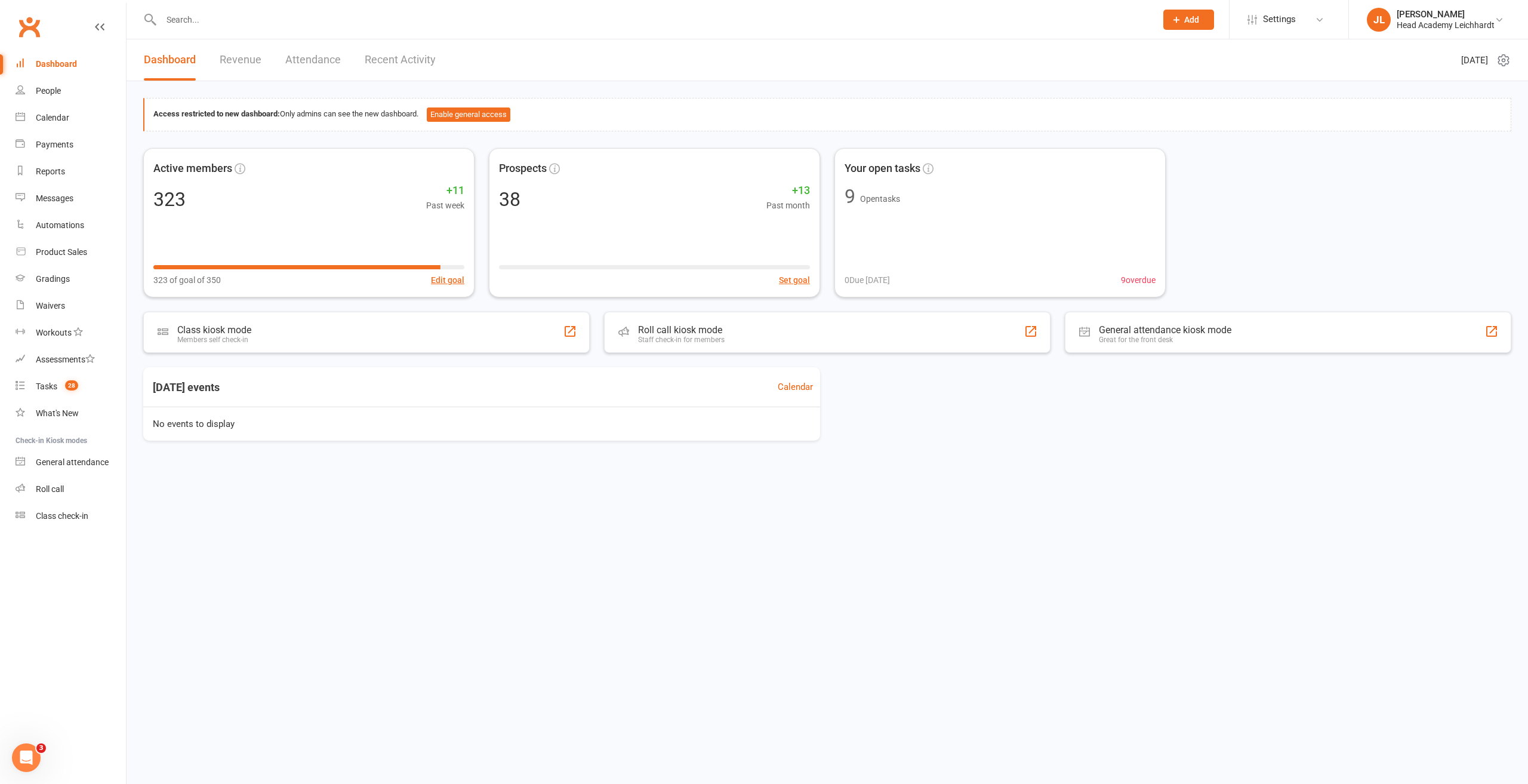
click at [850, 19] on input "text" at bounding box center [653, 20] width 991 height 17
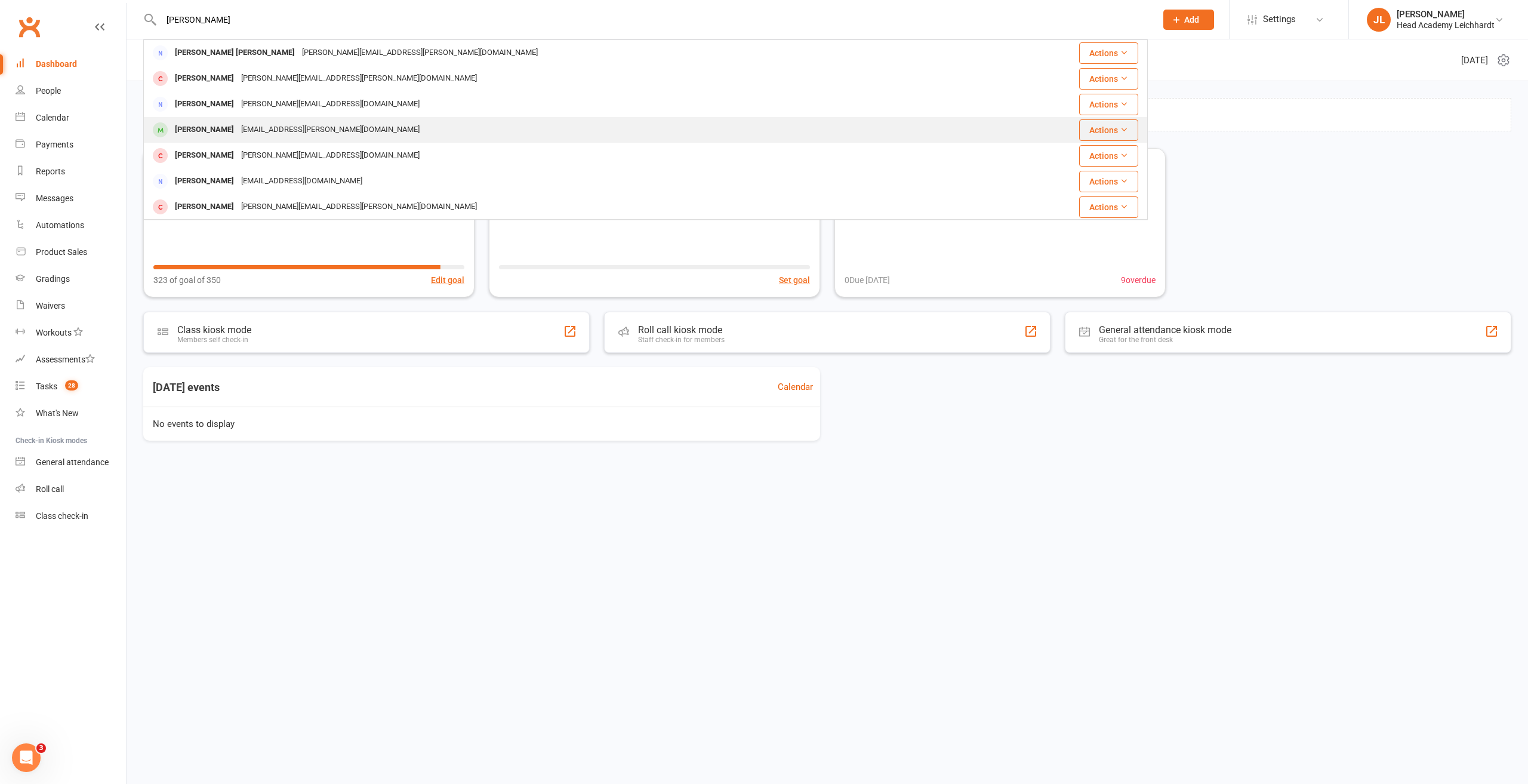
type input "[PERSON_NAME]"
click at [268, 138] on div "[EMAIL_ADDRESS][PERSON_NAME][DOMAIN_NAME]" at bounding box center [330, 130] width 185 height 18
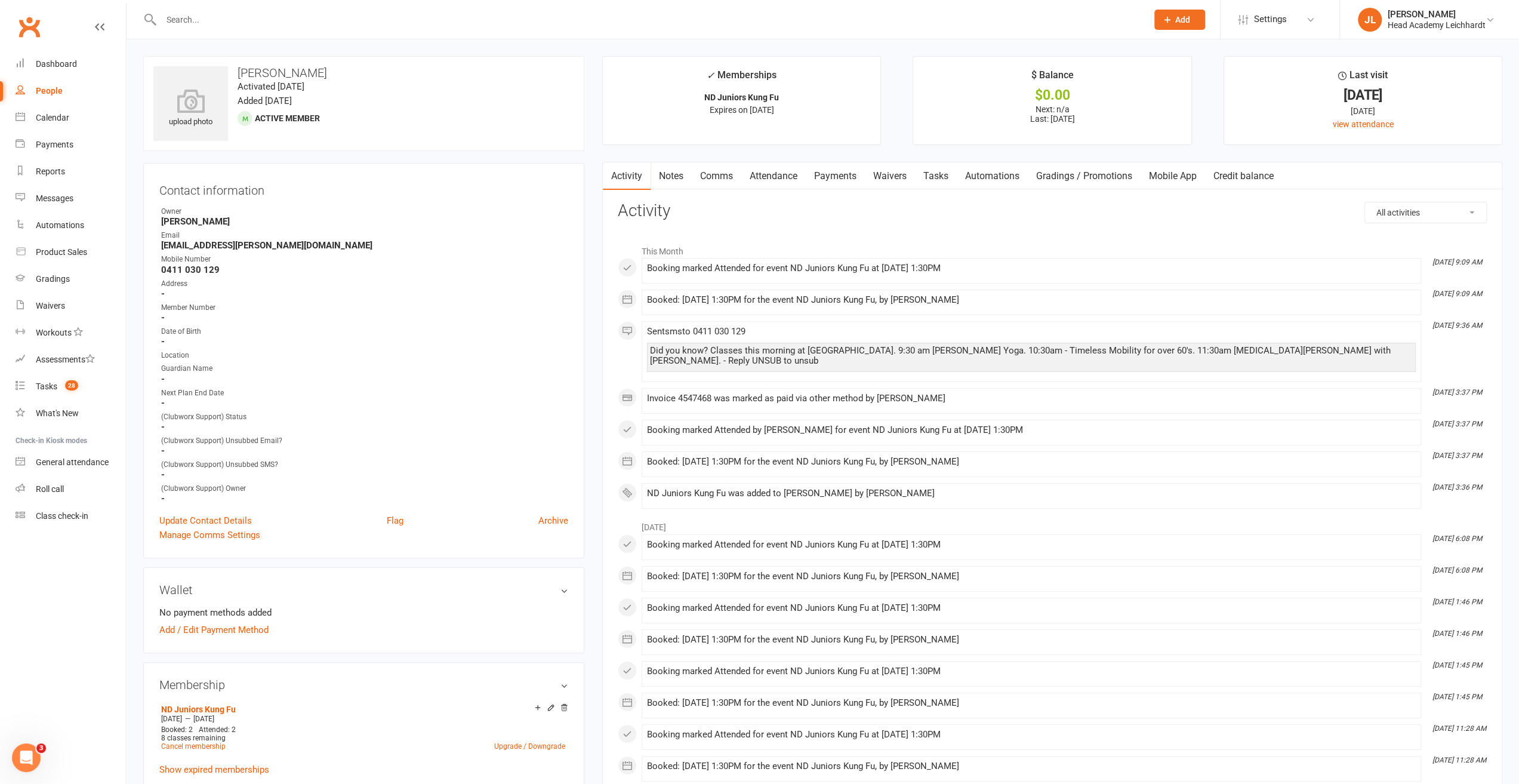
click at [966, 20] on input "text" at bounding box center [648, 20] width 982 height 17
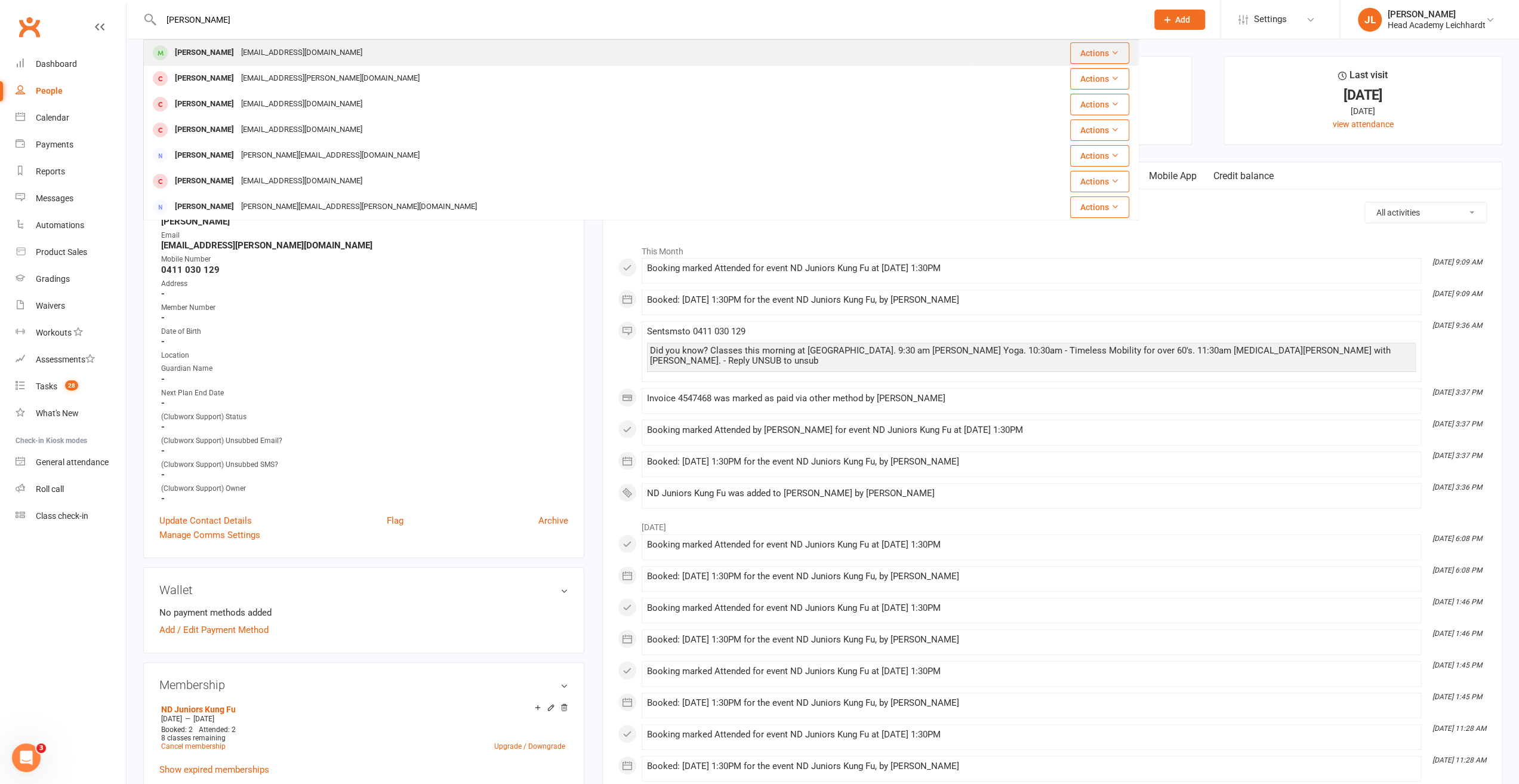
type input "[PERSON_NAME]"
click at [381, 53] on div "[PERSON_NAME] [EMAIL_ADDRESS][DOMAIN_NAME]" at bounding box center [558, 53] width 828 height 24
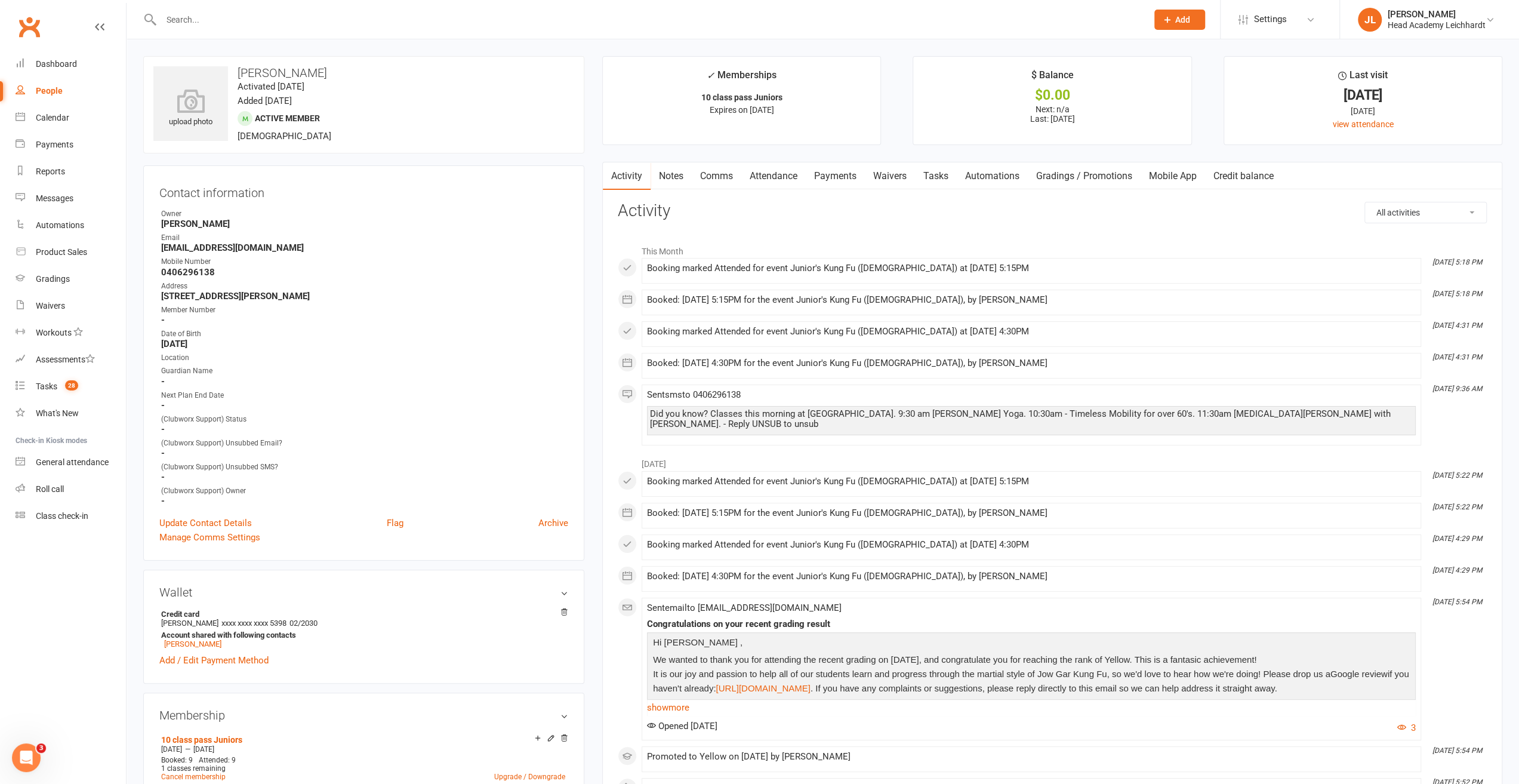
click at [852, 175] on link "Payments" at bounding box center [836, 176] width 59 height 27
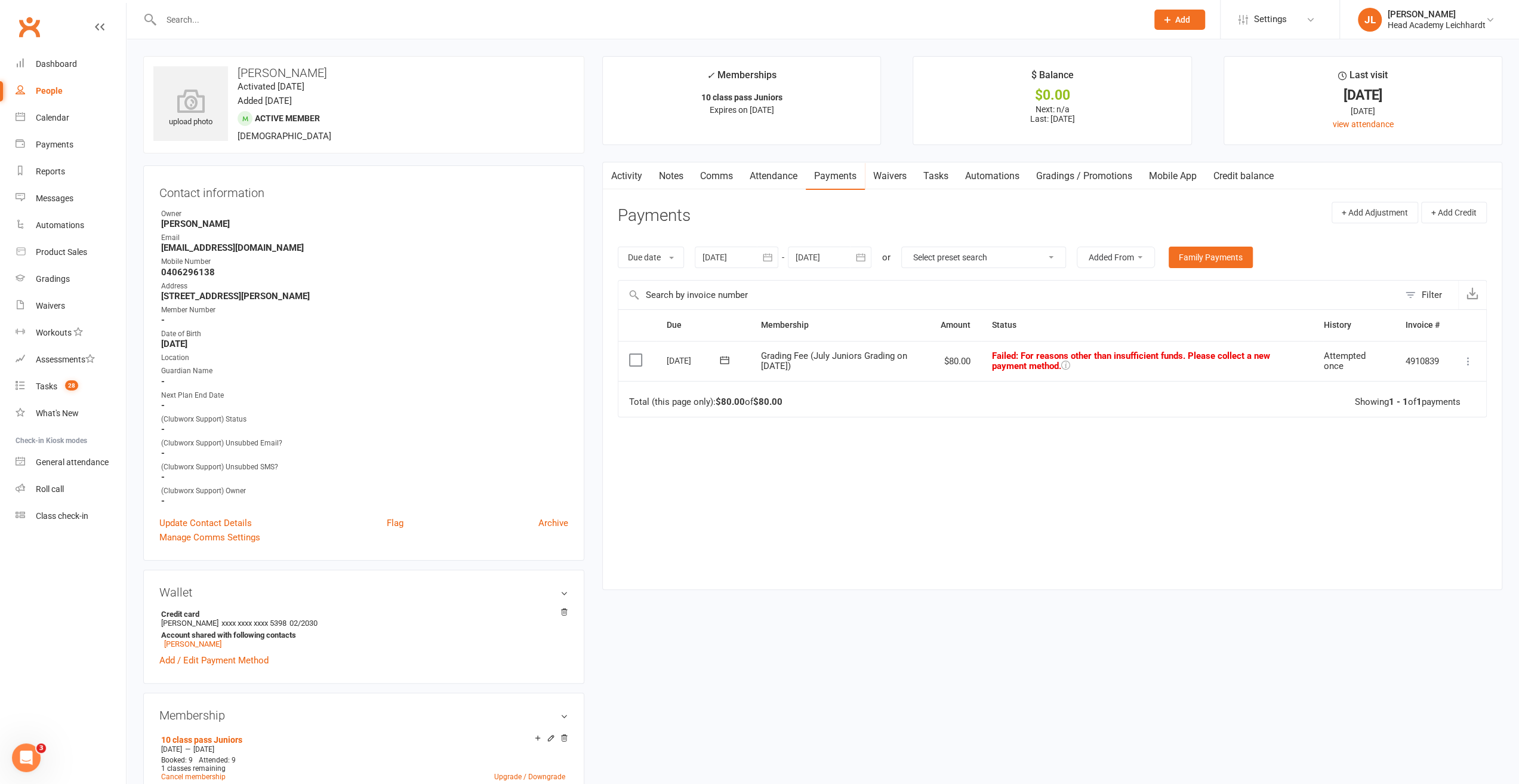
click at [1470, 362] on icon at bounding box center [1469, 361] width 12 height 12
click at [1417, 428] on link "Mark as Paid (Other)" at bounding box center [1415, 432] width 118 height 24
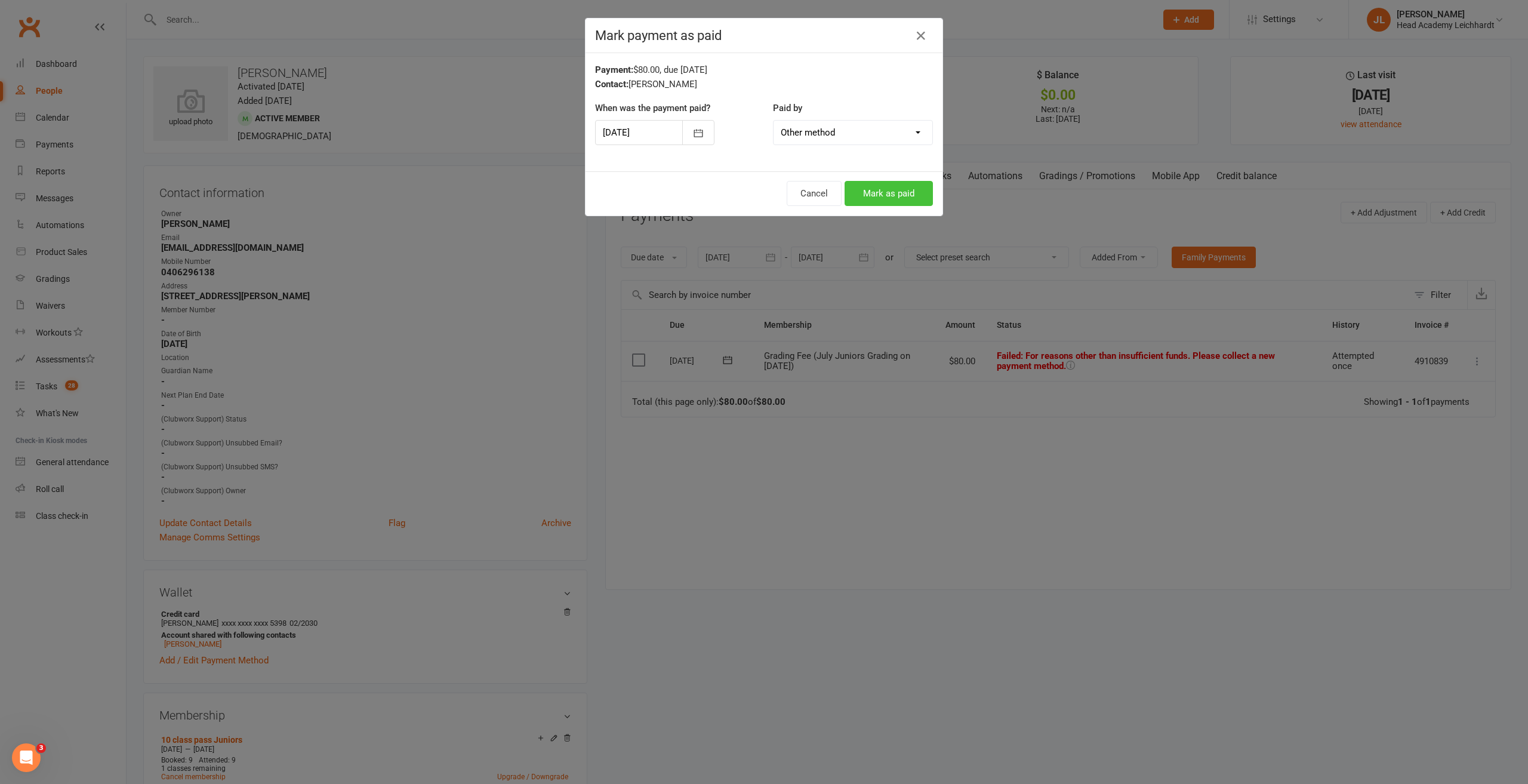
click at [916, 191] on button "Mark as paid" at bounding box center [889, 193] width 88 height 25
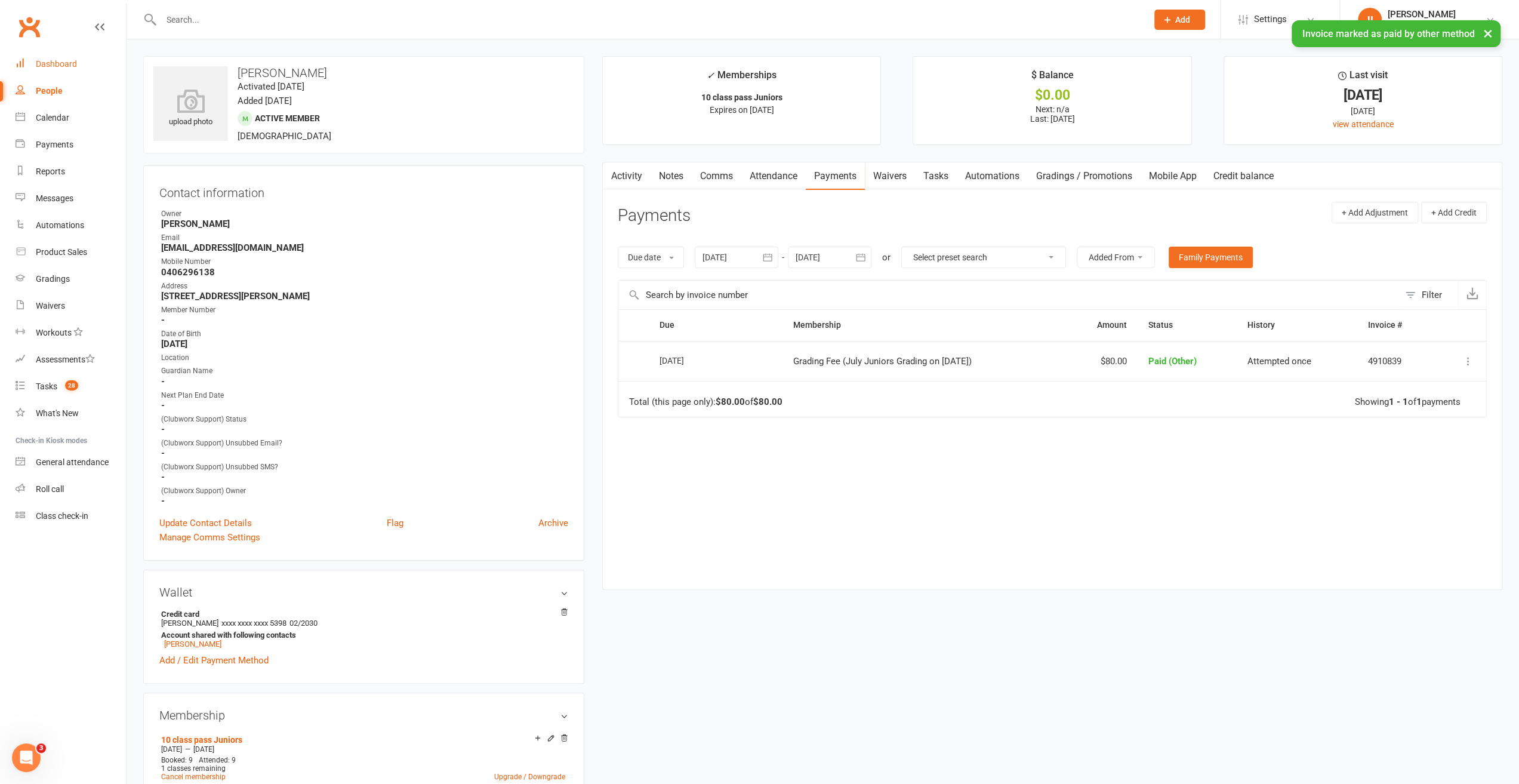
click at [91, 70] on link "Dashboard" at bounding box center [71, 64] width 110 height 27
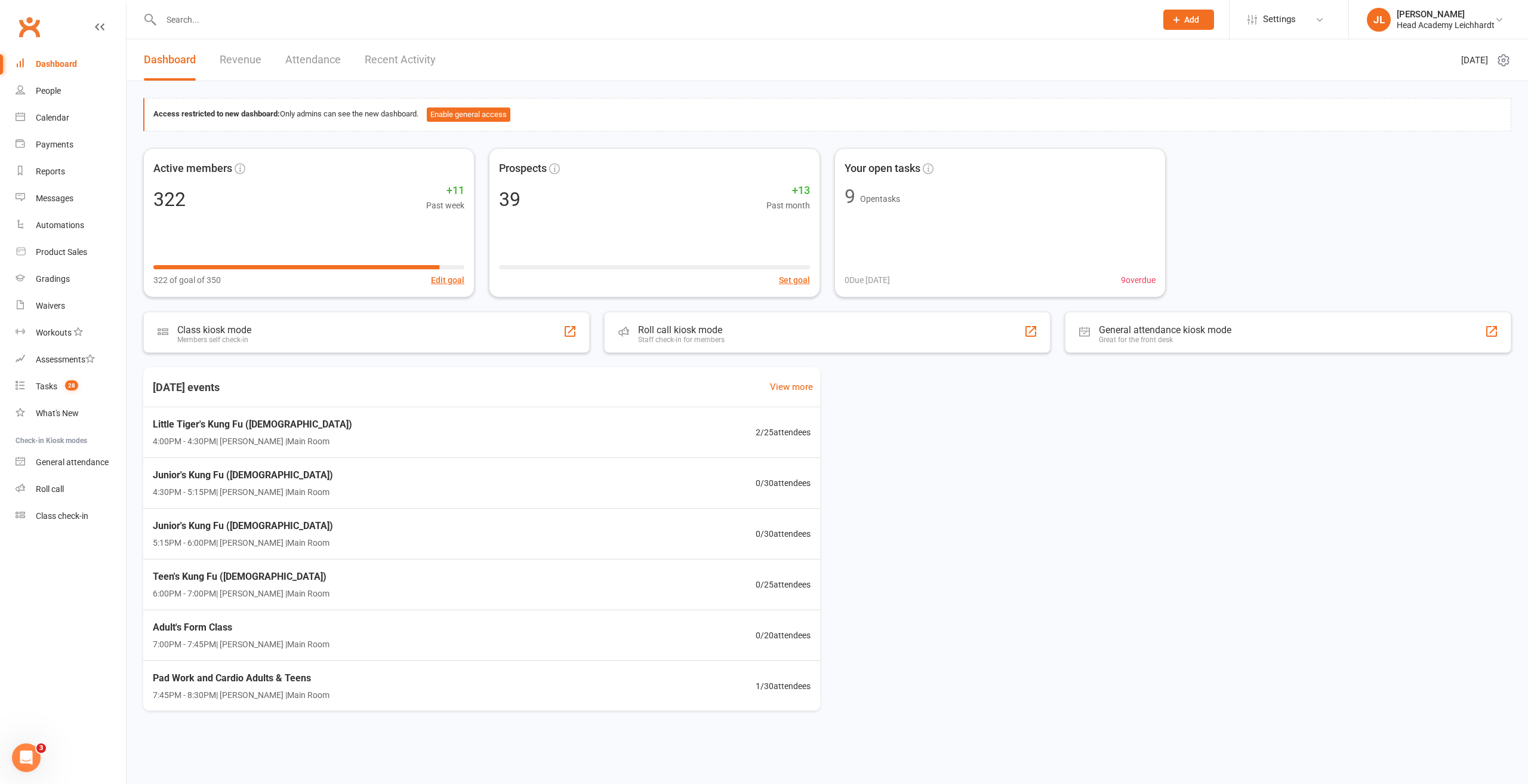
click at [610, 30] on div at bounding box center [645, 19] width 1005 height 39
click at [613, 22] on input "text" at bounding box center [653, 20] width 991 height 17
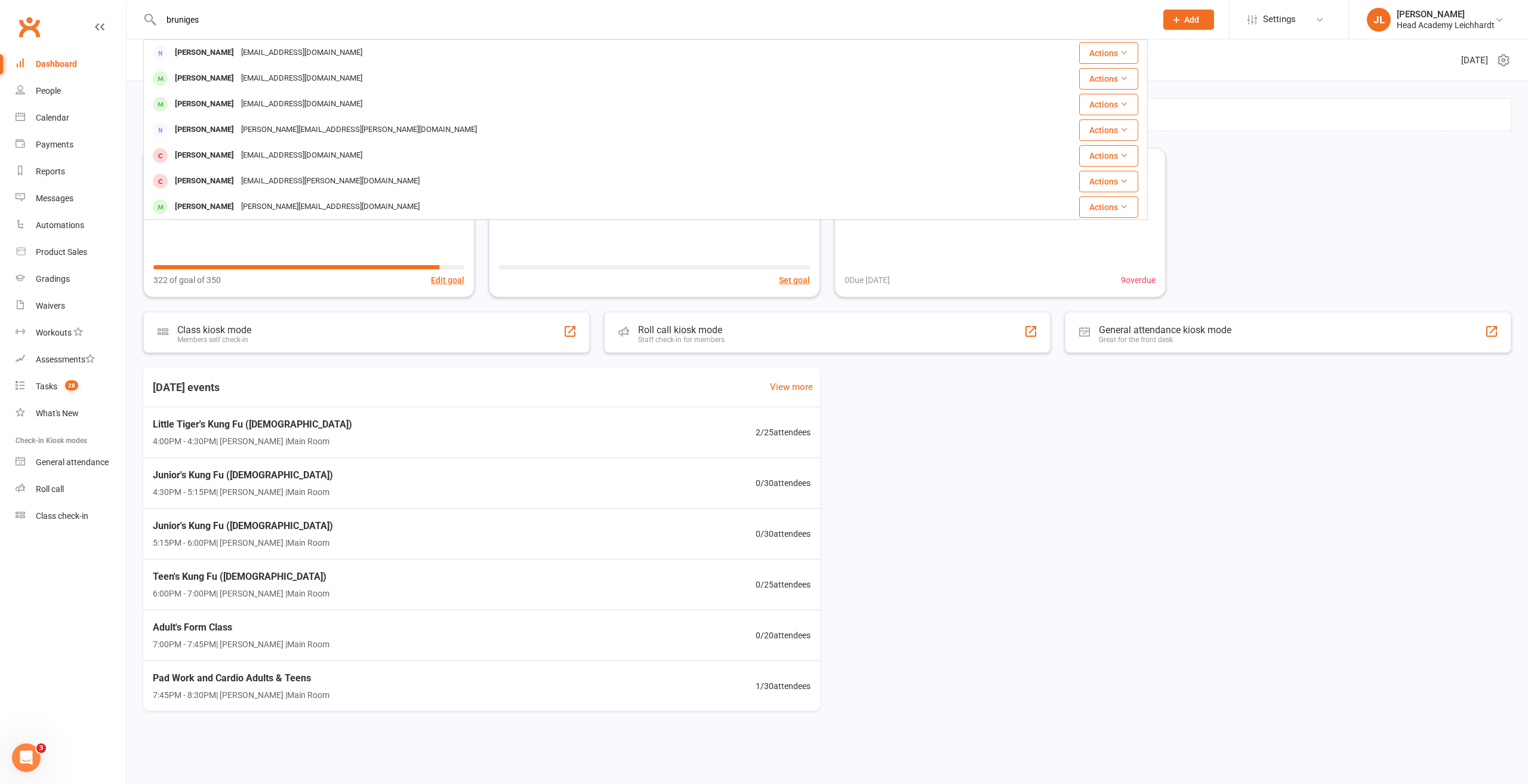
type input "bruniges"
click at [238, 47] on div "[EMAIL_ADDRESS][DOMAIN_NAME]" at bounding box center [302, 53] width 128 height 18
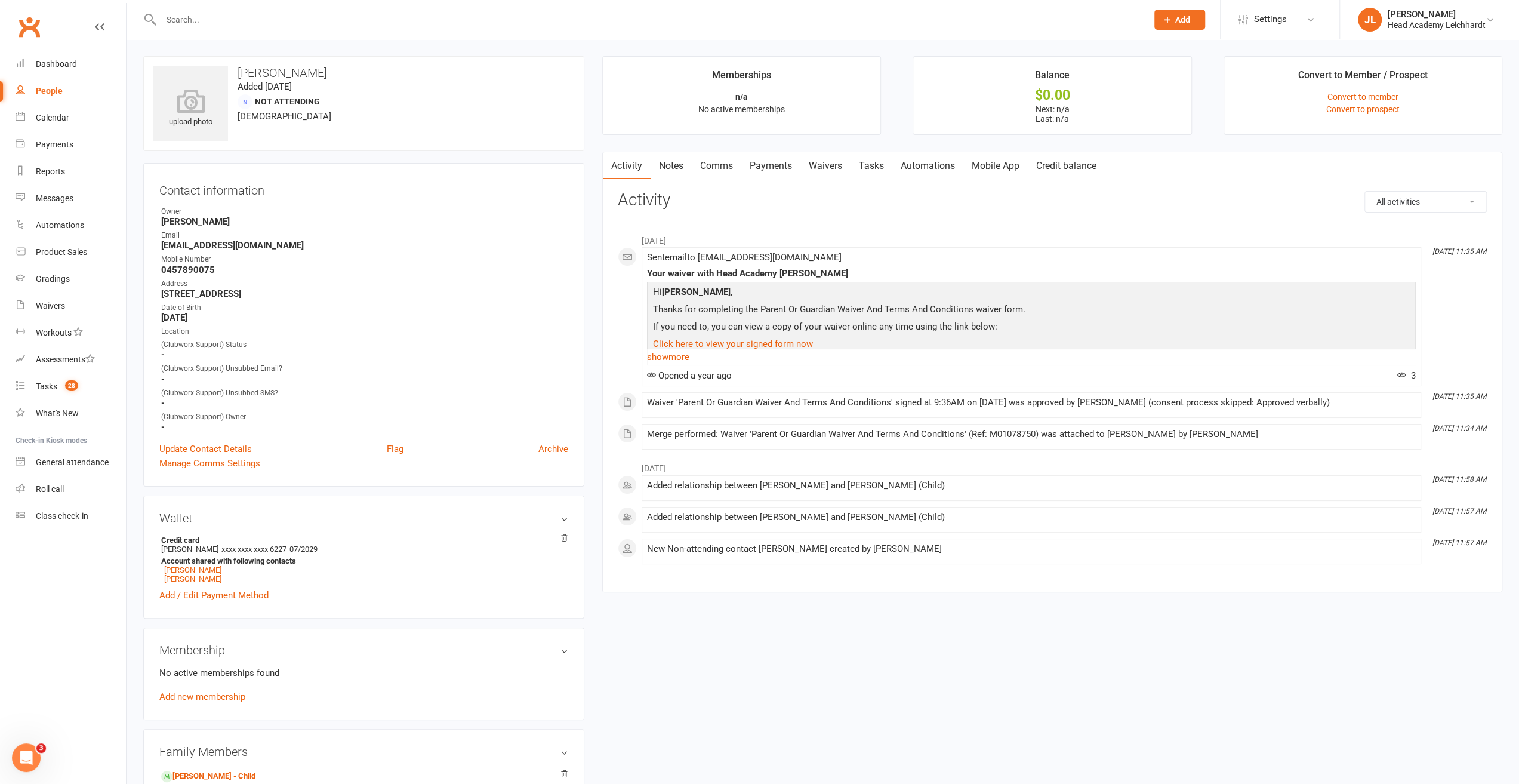
click at [998, 177] on link "Mobile App" at bounding box center [995, 165] width 64 height 27
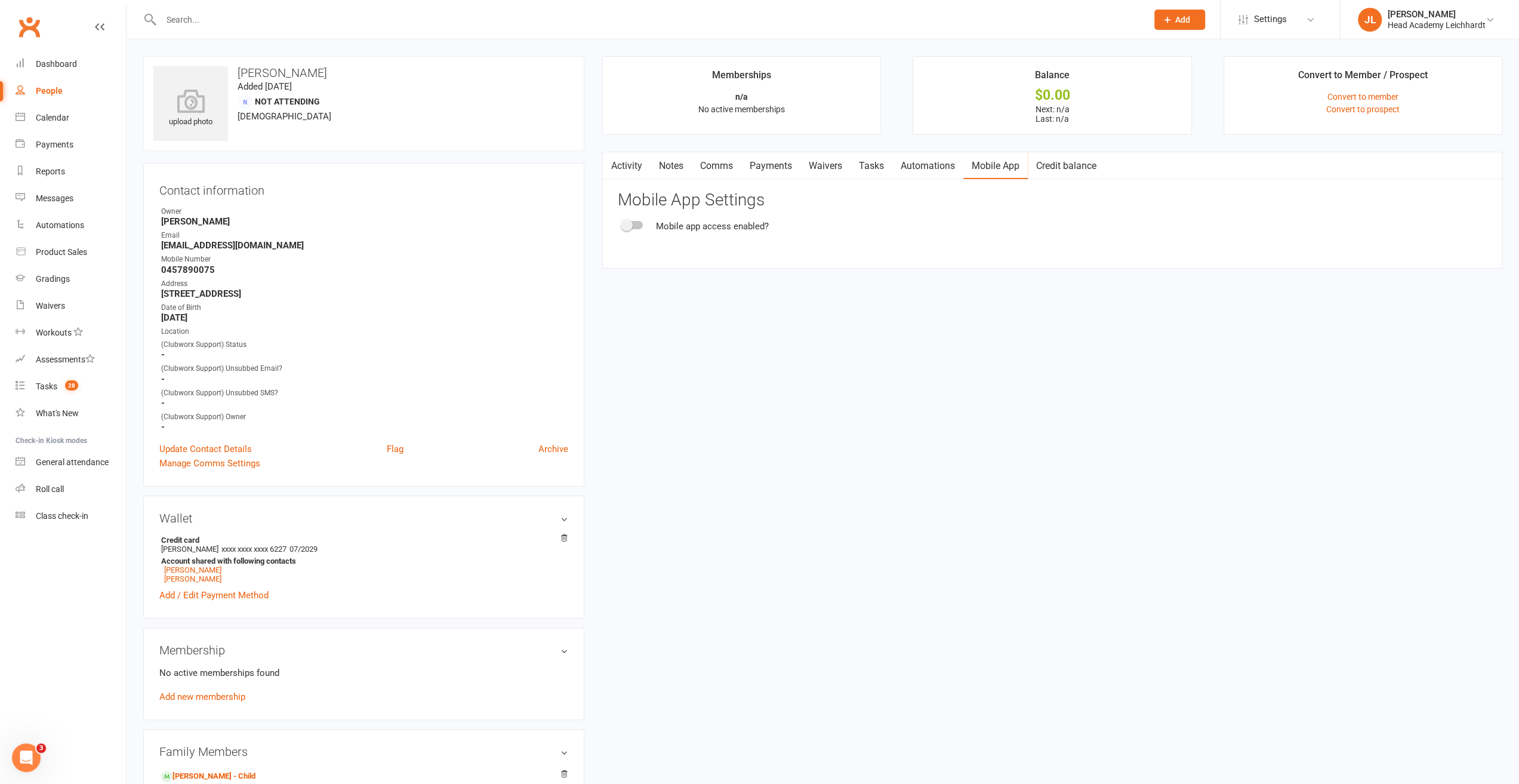
click at [635, 222] on div at bounding box center [633, 225] width 20 height 8
click at [623, 223] on input "checkbox" at bounding box center [623, 223] width 0 height 0
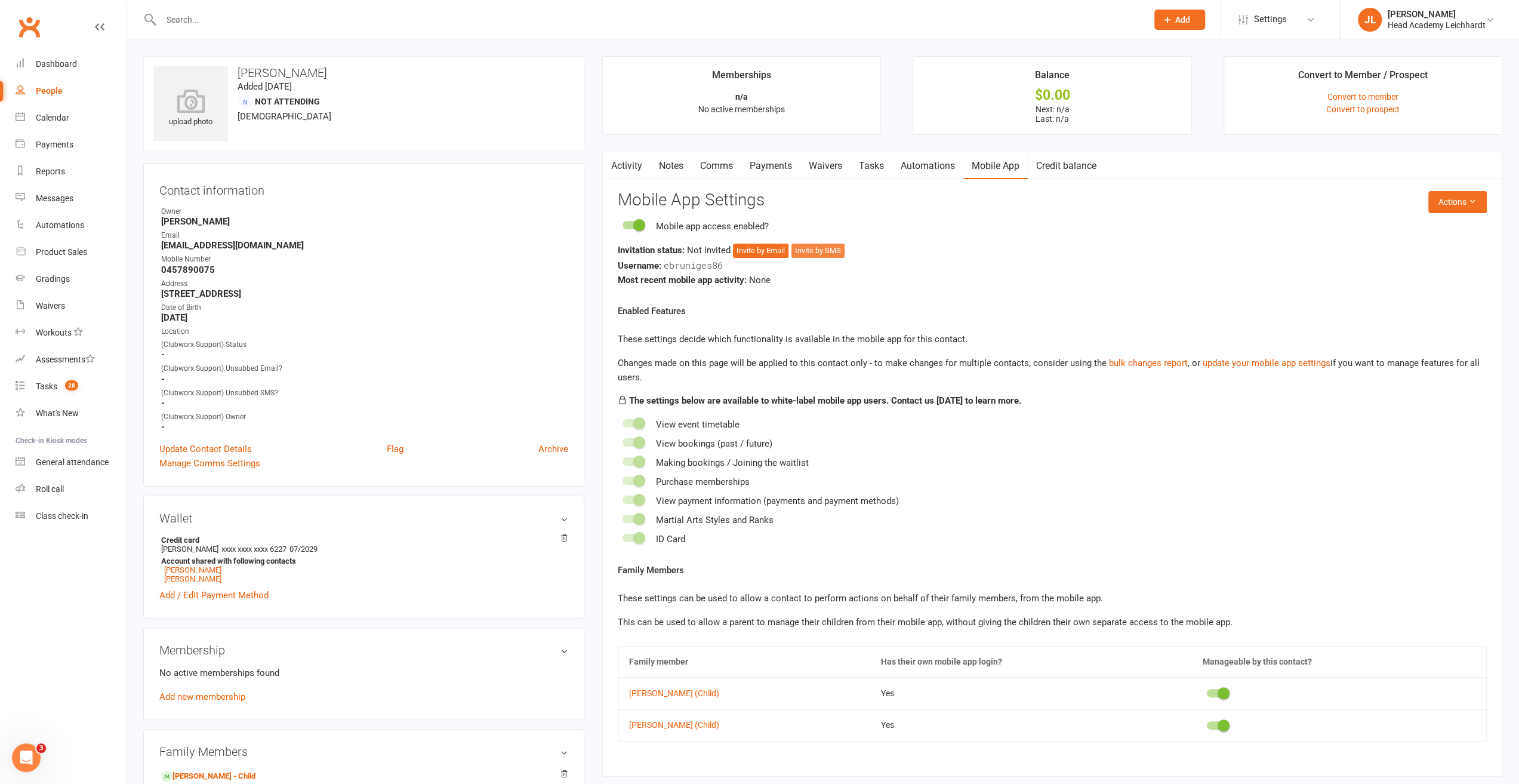
click at [837, 250] on button "Invite by SMS" at bounding box center [818, 251] width 53 height 15
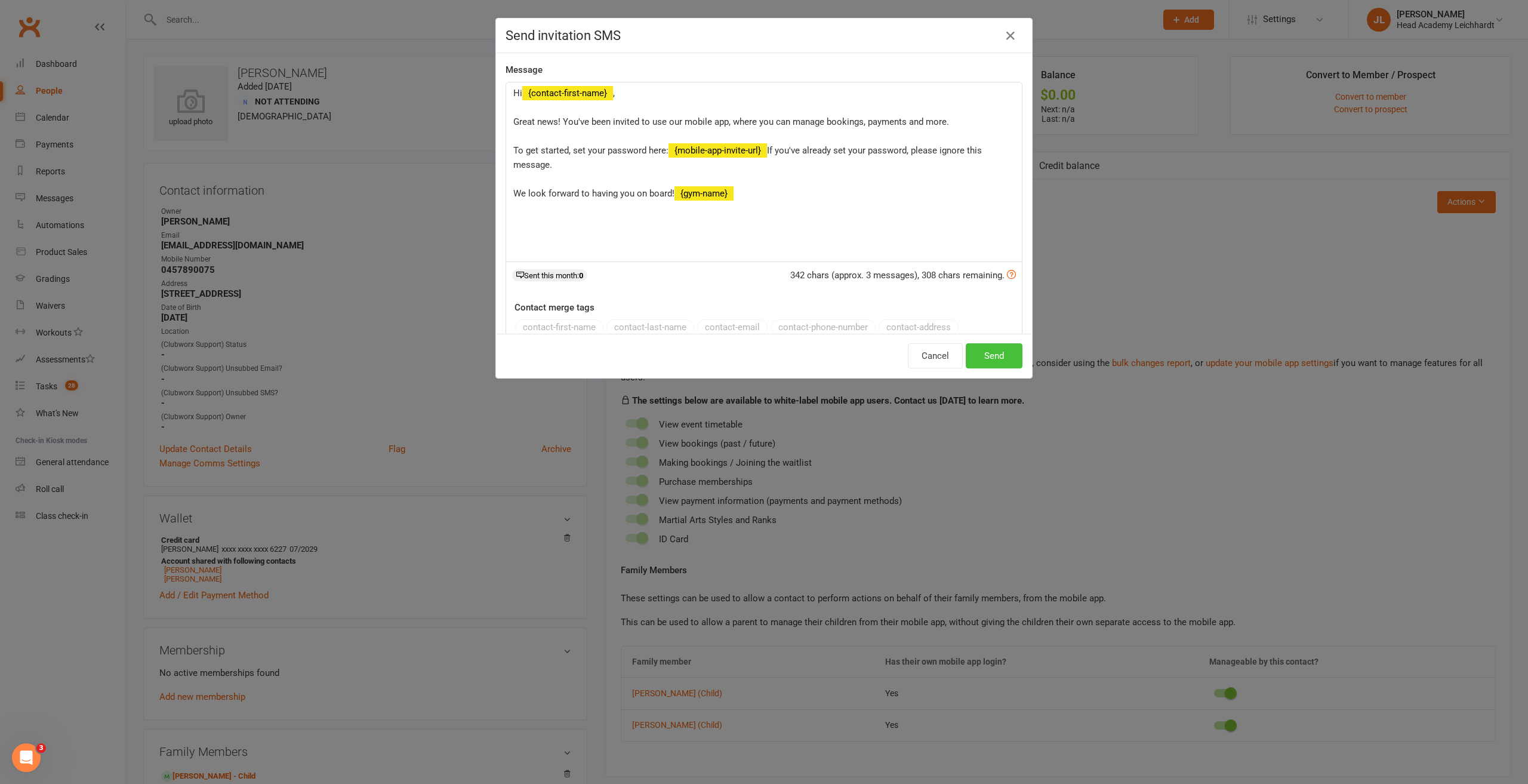
click at [976, 350] on button "Send" at bounding box center [994, 356] width 57 height 25
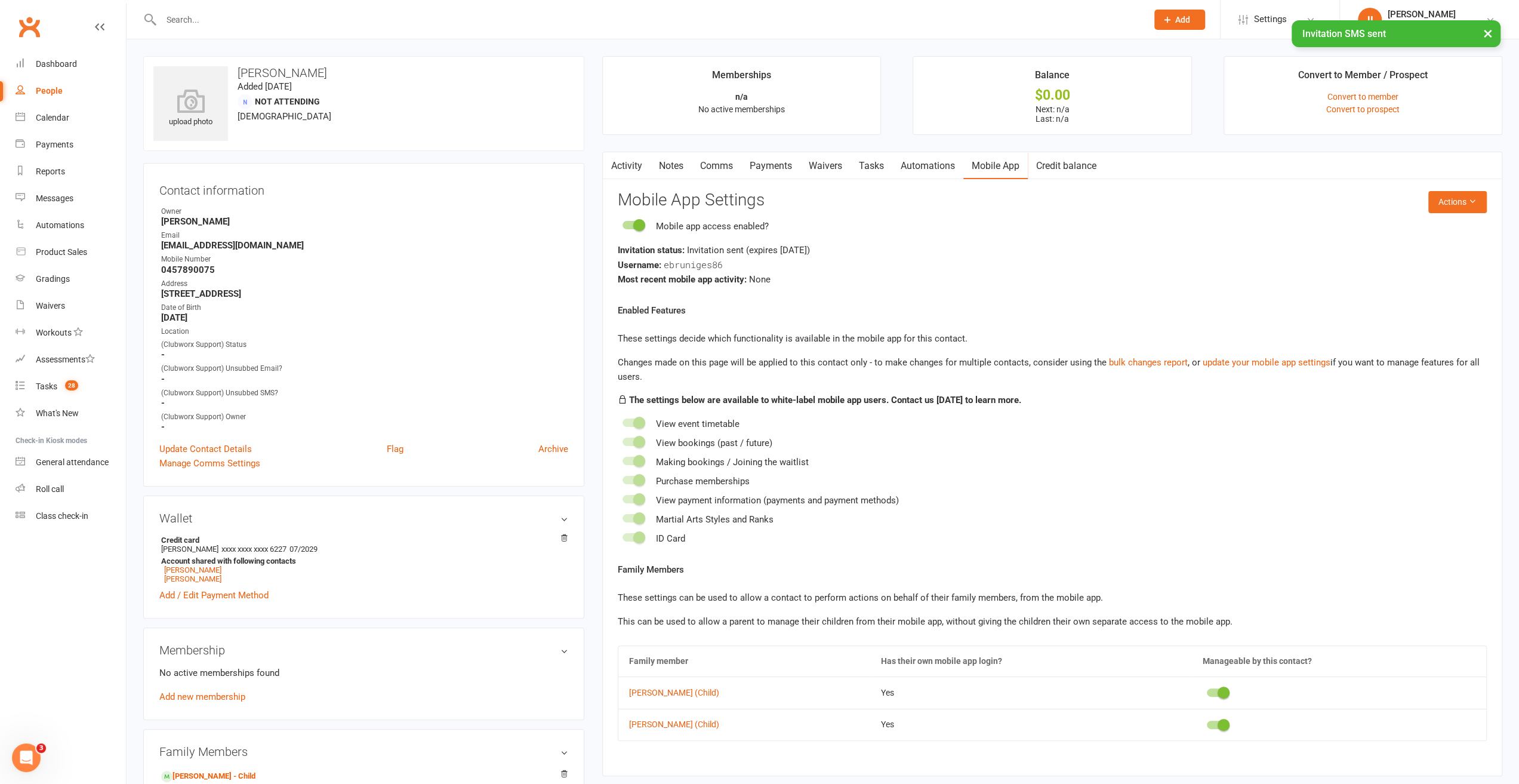
click at [209, 271] on strong "0457890075" at bounding box center [365, 270] width 407 height 11
click at [207, 271] on strong "0457890075" at bounding box center [365, 270] width 407 height 11
copy render-form-field "0457890075"
